Goal: Task Accomplishment & Management: Use online tool/utility

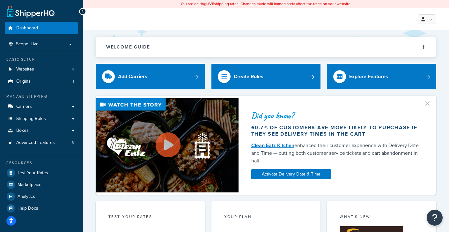
click at [27, 197] on span "Analytics" at bounding box center [27, 196] width 18 height 5
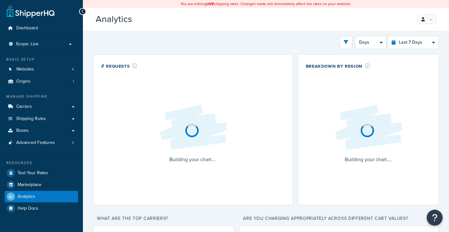
select select "last_7_days"
click at [314, 16] on h3 "Analytics Beta" at bounding box center [252, 19] width 312 height 10
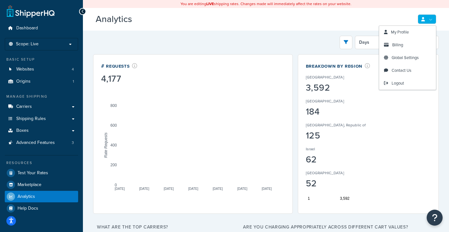
drag, startPoint x: 288, startPoint y: 51, endPoint x: 295, endPoint y: 50, distance: 7.8
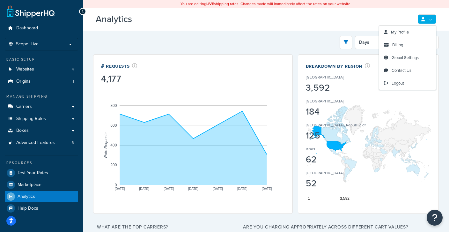
click at [293, 50] on div "Filters Website Dev website HOS M2 QA House of staunton New Live The [GEOGRAPHI…" at bounding box center [266, 209] width 346 height 347
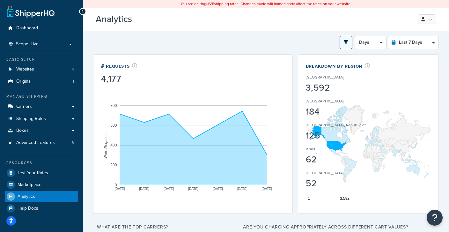
click at [349, 45] on button "open filter drawer" at bounding box center [346, 42] width 13 height 13
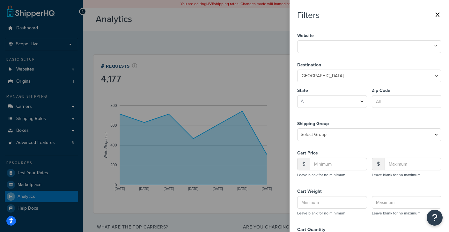
click at [349, 44] on input "text" at bounding box center [327, 45] width 56 height 7
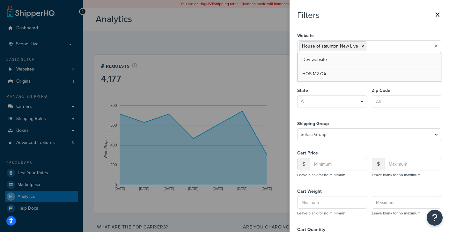
click at [360, 56] on icon at bounding box center [358, 58] width 3 height 4
click at [402, 28] on div "Website House of staunton New Live Dev website HOS M2 QA The House of Staunton" at bounding box center [369, 41] width 144 height 29
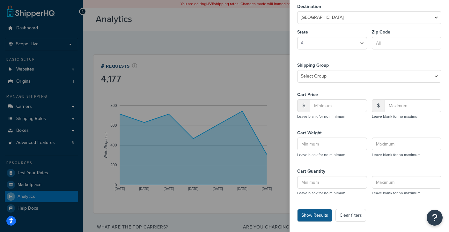
click at [308, 215] on button "Show Results" at bounding box center [314, 215] width 35 height 13
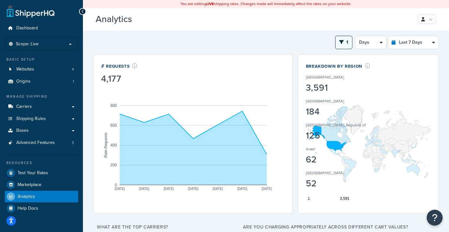
click at [345, 45] on button "1" at bounding box center [343, 42] width 17 height 13
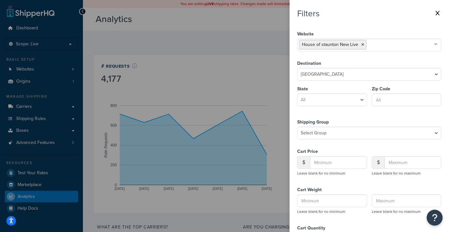
scroll to position [0, 0]
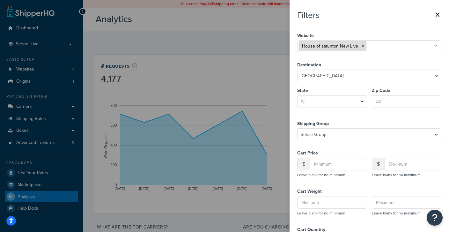
click at [363, 45] on icon at bounding box center [363, 46] width 3 height 4
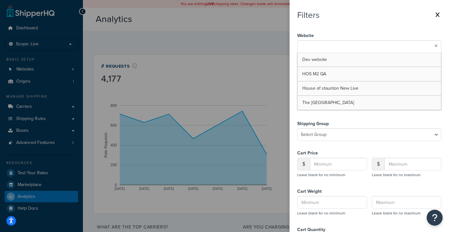
click at [361, 46] on ul at bounding box center [369, 46] width 144 height 13
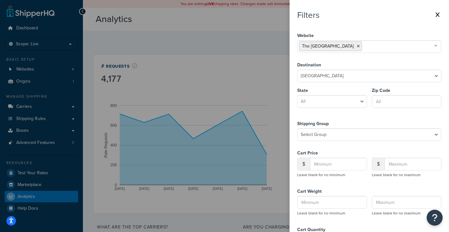
click at [341, 28] on div "Website The House of Staunton Dev website HOS M2 QA House of staunton New Live" at bounding box center [369, 41] width 144 height 29
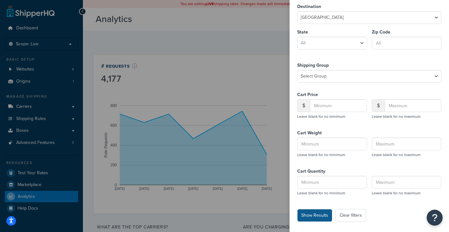
click at [319, 215] on button "Show Results" at bounding box center [314, 215] width 35 height 13
